Goal: Navigation & Orientation: Understand site structure

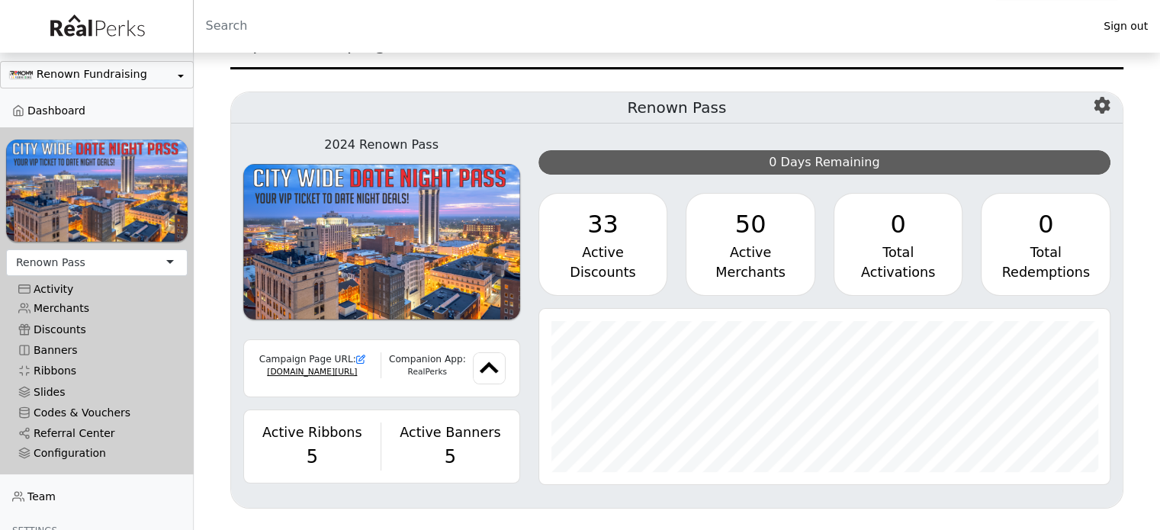
scroll to position [131, 0]
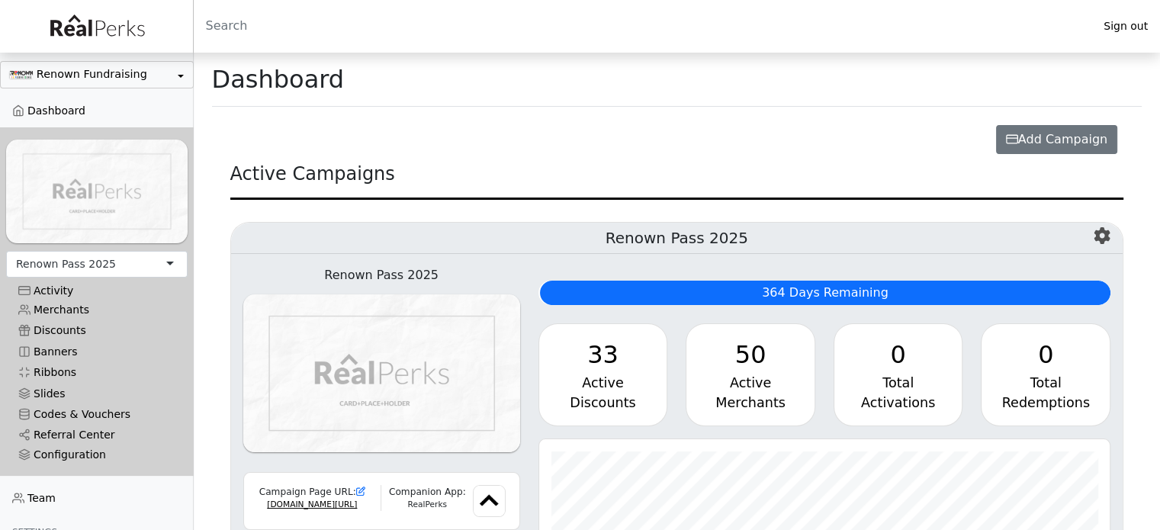
scroll to position [175, 570]
click at [108, 179] on img at bounding box center [96, 192] width 181 height 104
click at [43, 112] on link "Dashboard" at bounding box center [97, 111] width 194 height 21
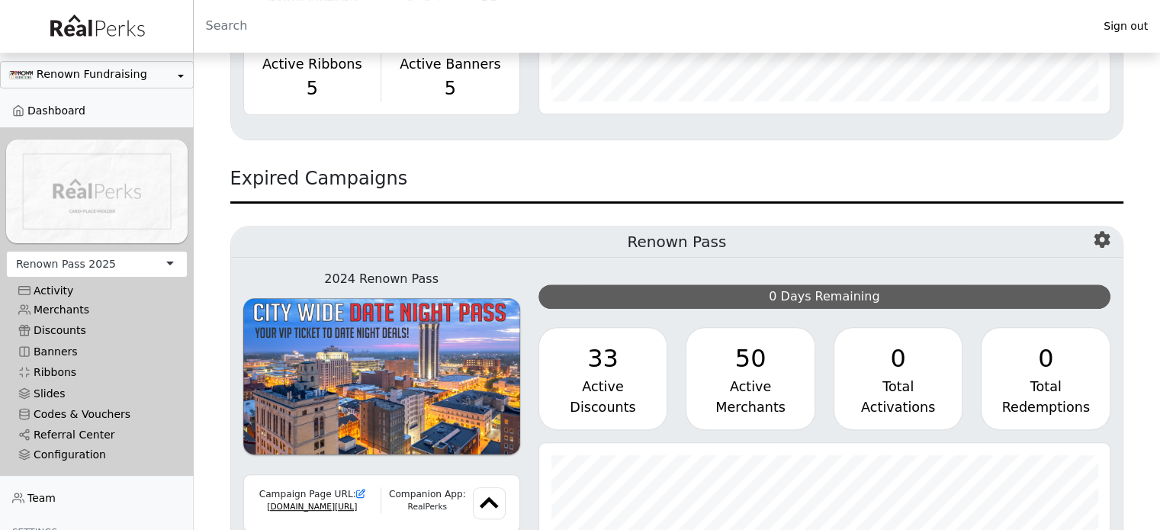
scroll to position [634, 0]
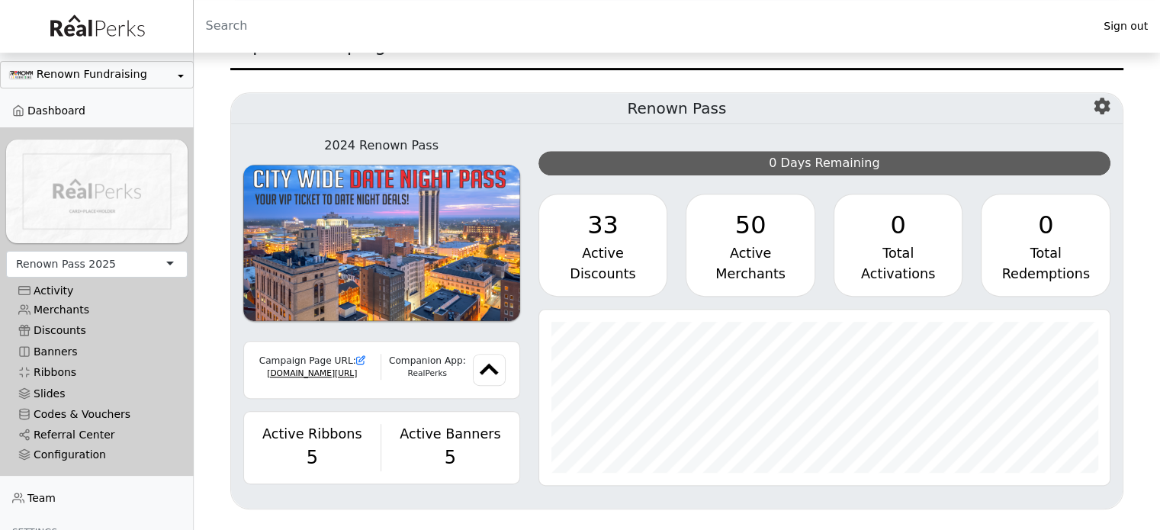
click at [96, 404] on link "Codes & Vouchers" at bounding box center [96, 414] width 181 height 21
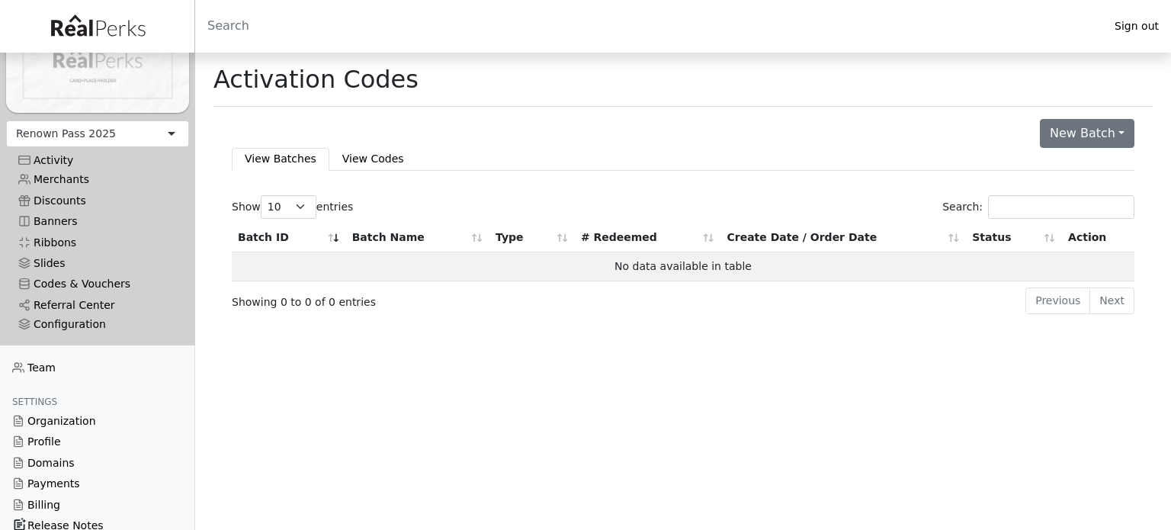
scroll to position [137, 0]
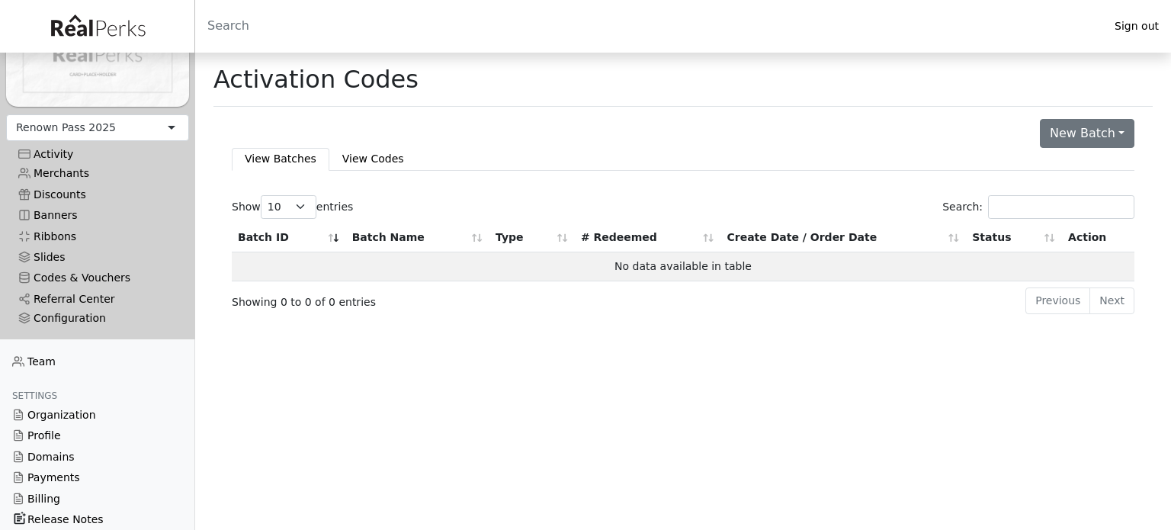
click at [53, 355] on link "Team" at bounding box center [97, 362] width 195 height 21
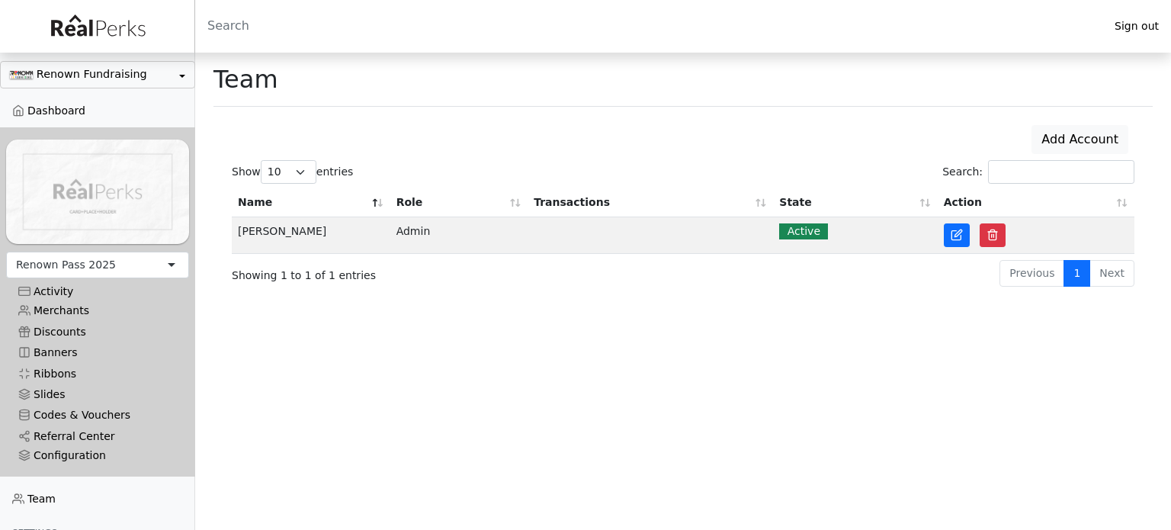
click at [59, 428] on link "Referral Center" at bounding box center [97, 436] width 183 height 21
